Goal: Share content

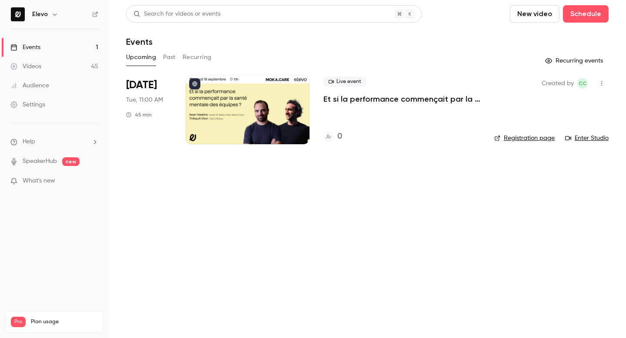
click at [185, 60] on button "Recurring" at bounding box center [197, 57] width 29 height 14
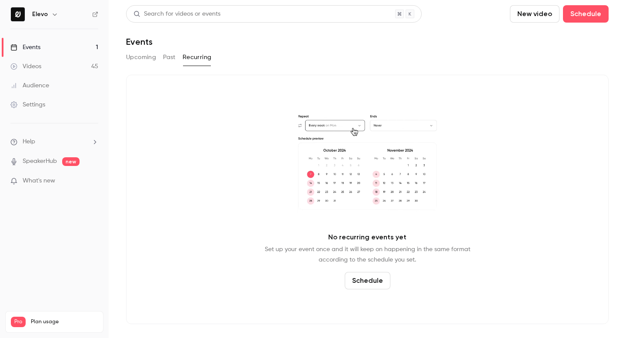
click at [169, 59] on button "Past" at bounding box center [169, 57] width 13 height 14
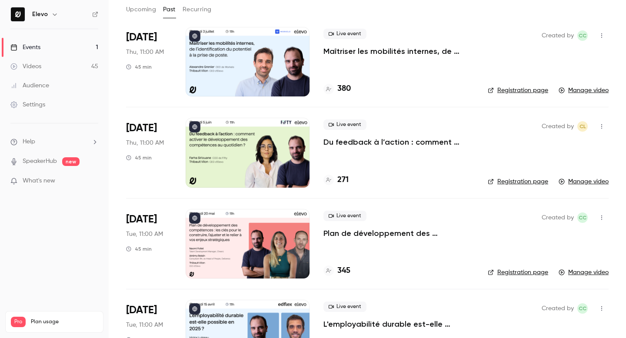
scroll to position [66, 0]
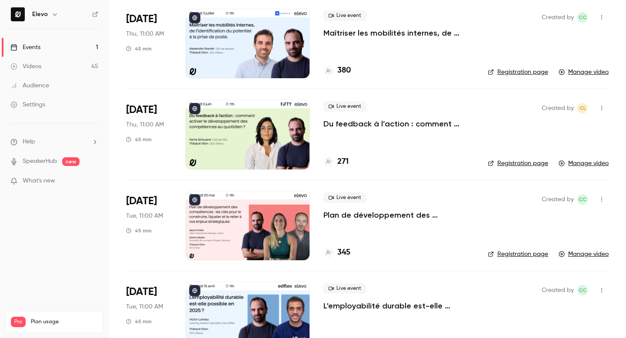
click at [357, 308] on p "L'employabilité durable est-elle possible en 2025 ?" at bounding box center [399, 306] width 151 height 10
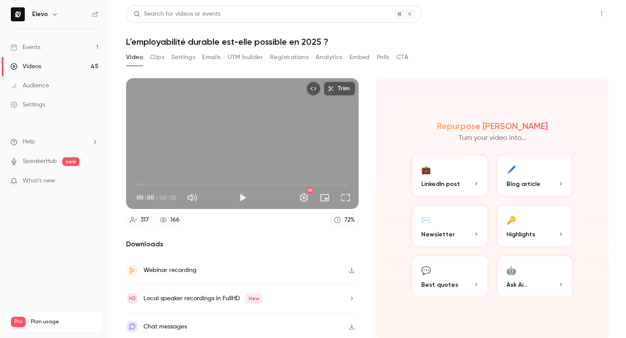
click at [575, 15] on button "Share" at bounding box center [571, 13] width 34 height 17
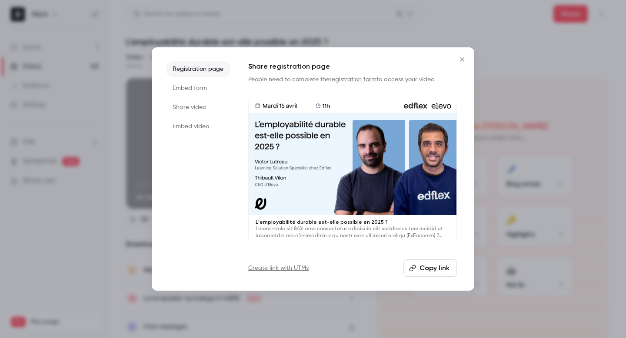
click at [422, 268] on button "Copy link" at bounding box center [431, 268] width 54 height 17
click at [462, 56] on icon "Close" at bounding box center [462, 59] width 10 height 7
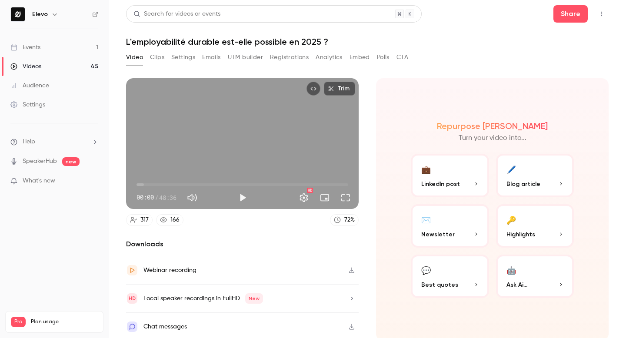
click at [55, 62] on link "Videos 45" at bounding box center [54, 66] width 109 height 19
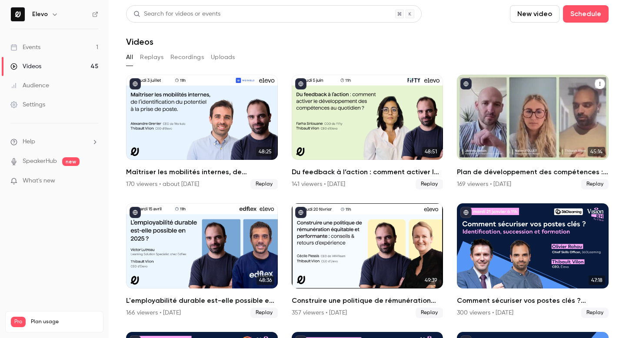
click at [501, 126] on div "Plan de développement des compétences : les clés pour le construire, l’ajuster …" at bounding box center [533, 117] width 152 height 85
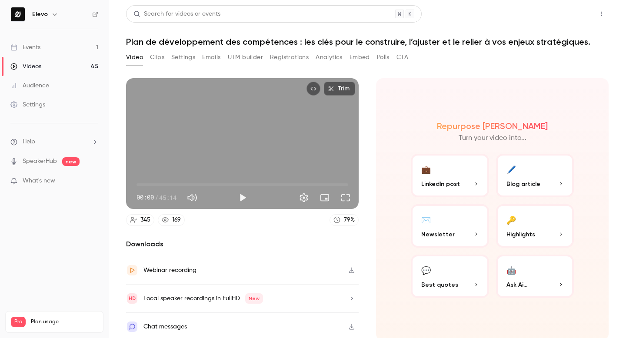
click at [571, 17] on button "Share" at bounding box center [571, 13] width 34 height 17
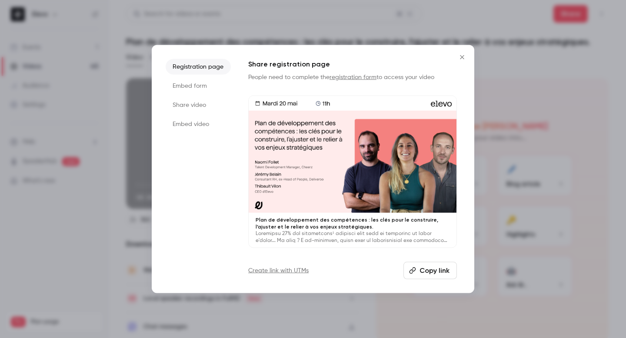
click at [420, 272] on button "Copy link" at bounding box center [431, 270] width 54 height 17
